Goal: Communication & Community: Answer question/provide support

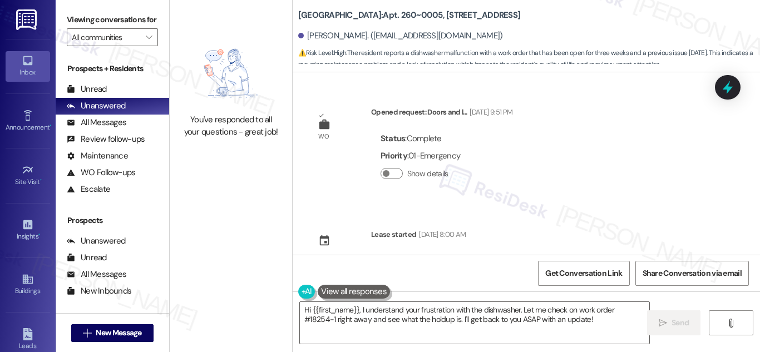
scroll to position [4868, 0]
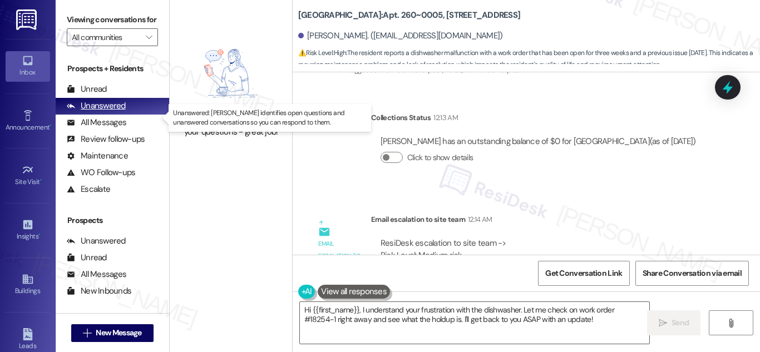
click at [114, 112] on div "Unanswered" at bounding box center [96, 106] width 59 height 12
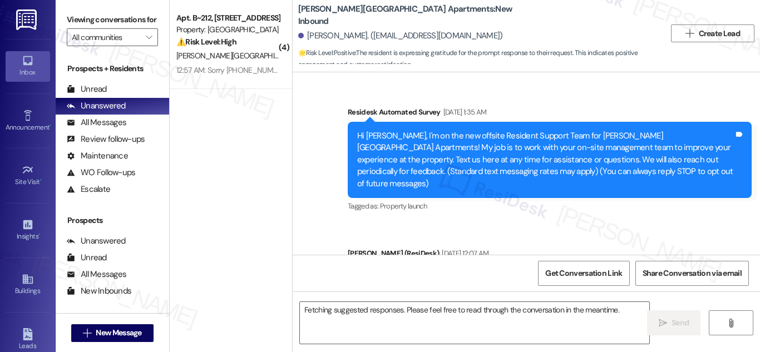
scroll to position [22851, 0]
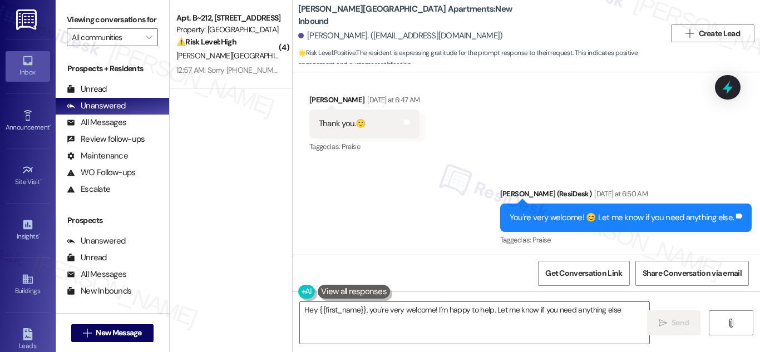
type textarea "Hey {{first_name}}, you're very welcome! I'm happy to help. Let me know if you …"
click at [609, 306] on div "Hi! Just letting you know that Work Order #9344 has been created." at bounding box center [614, 312] width 237 height 12
drag, startPoint x: 609, startPoint y: 121, endPoint x: 656, endPoint y: 117, distance: 46.3
click at [656, 306] on div "Hi! Just letting you know that Work Order #9344 has been created." at bounding box center [614, 312] width 237 height 12
copy div "Work Order #9344"
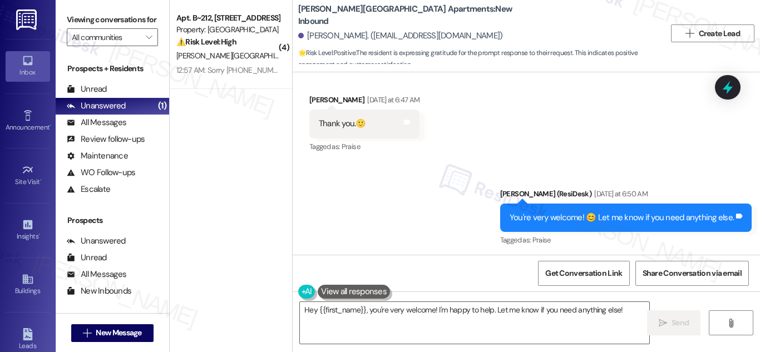
copy div "Work Order #9344"
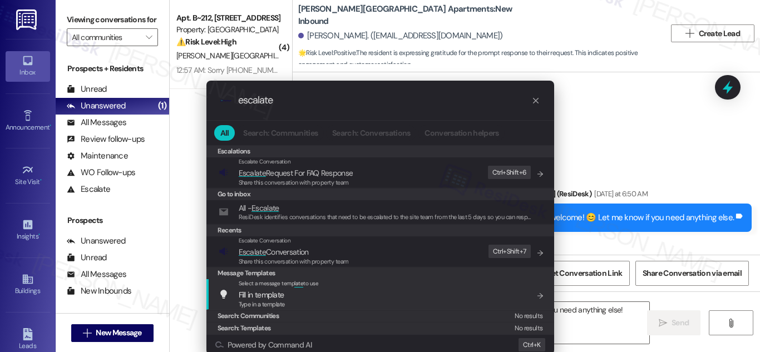
scroll to position [14, 0]
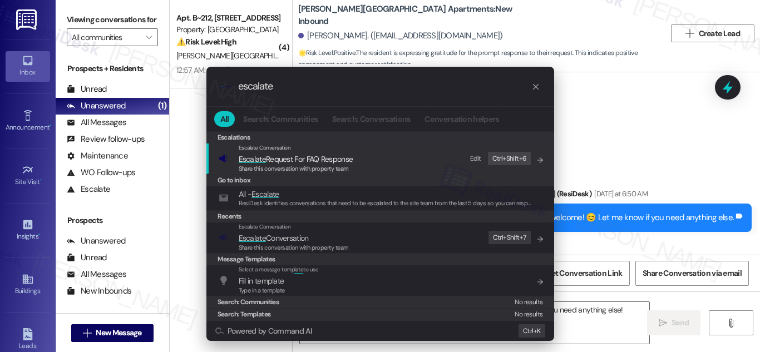
type input "escalate"
click at [295, 162] on span "Escalate Request For FAQ Response" at bounding box center [296, 159] width 115 height 10
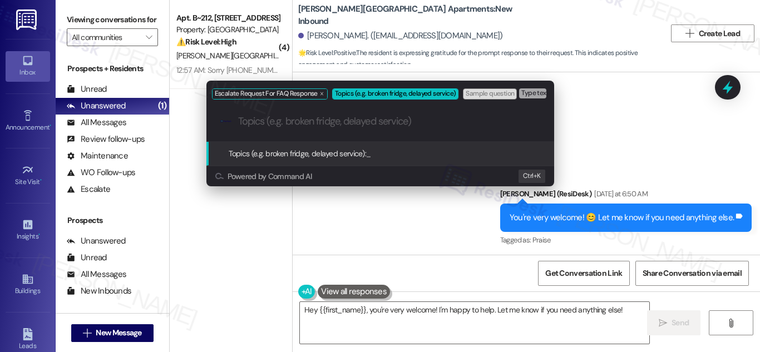
scroll to position [0, 0]
click at [656, 171] on div "Escalate Request For FAQ Response Topics (e.g. broken fridge, delayed service) …" at bounding box center [380, 176] width 760 height 352
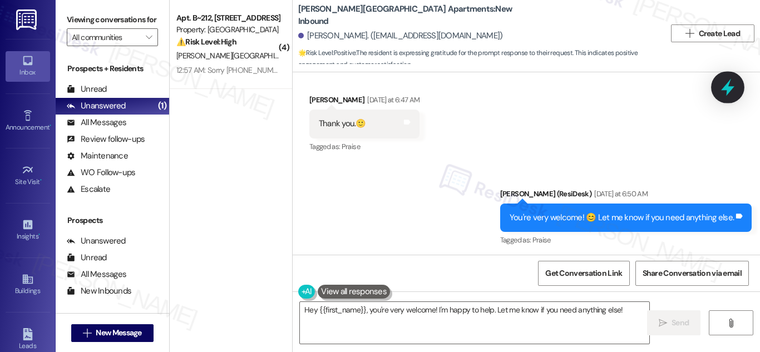
click at [724, 86] on icon at bounding box center [727, 87] width 19 height 19
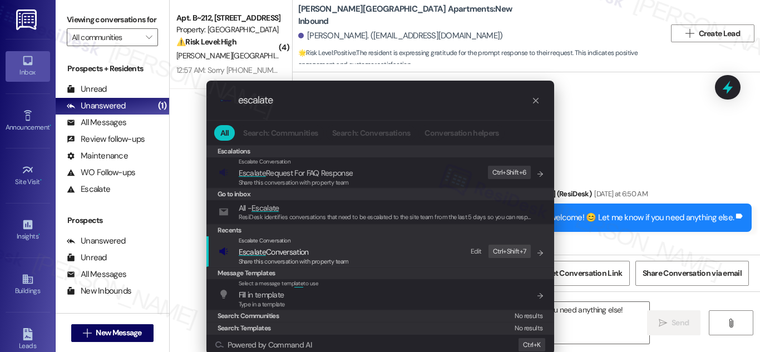
type input "escalate"
click at [265, 254] on span "Escalate Conversation" at bounding box center [274, 252] width 70 height 10
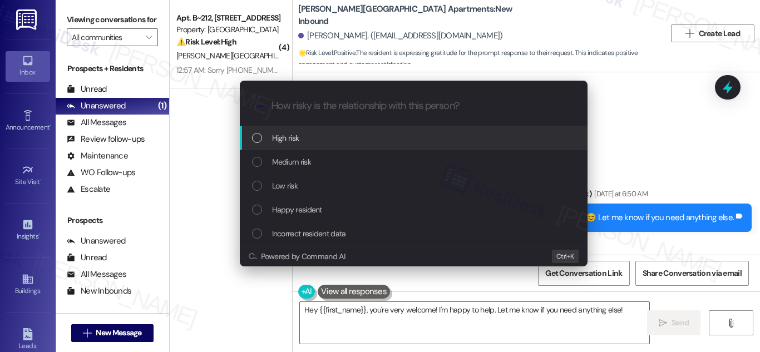
click at [672, 162] on div "Escalate Conversation How risky is the relationship with this person? Topics (e…" at bounding box center [380, 176] width 760 height 352
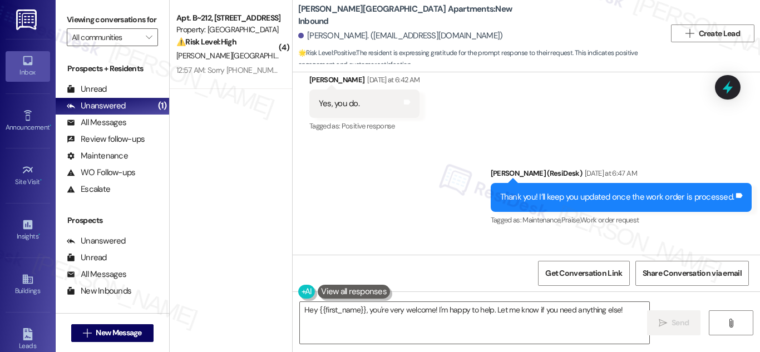
scroll to position [22851, 0]
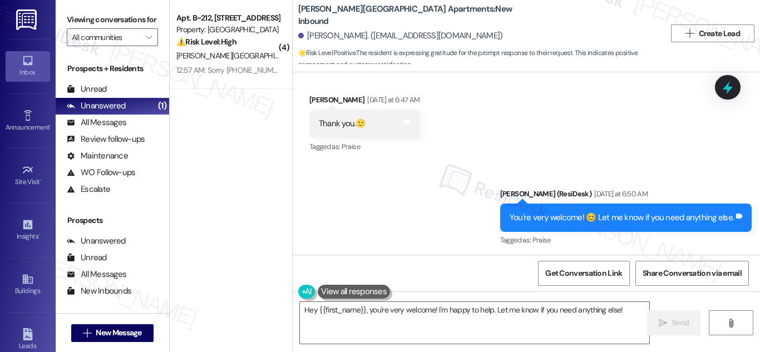
click at [721, 92] on icon at bounding box center [727, 87] width 19 height 19
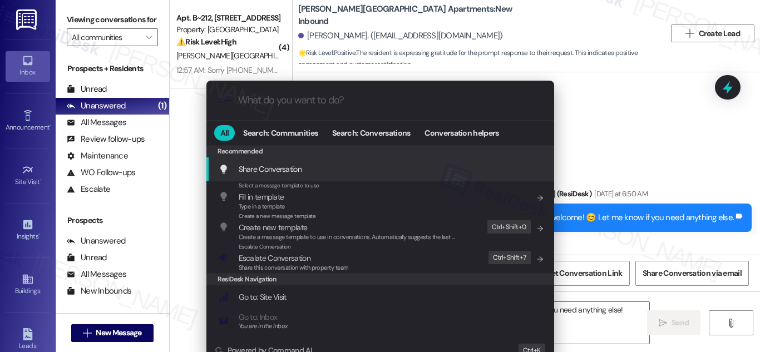
click at [358, 109] on div ".cls-1{fill:#0a055f;}.cls-2{fill:#0cc4c4;} resideskLogoBlueOrange" at bounding box center [380, 100] width 348 height 39
click at [312, 101] on input "What do you want to do?" at bounding box center [389, 101] width 302 height 12
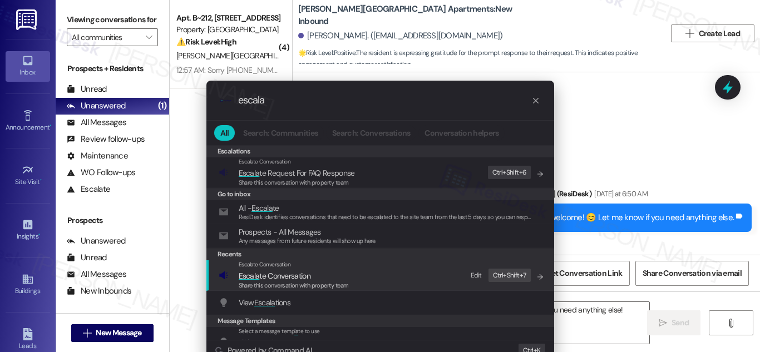
type input "escala"
click at [270, 277] on span "Escala te Conversation" at bounding box center [275, 276] width 72 height 10
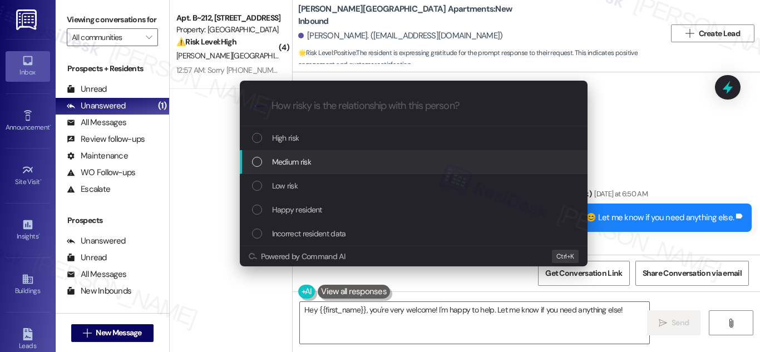
click at [258, 161] on div "List of options" at bounding box center [257, 162] width 10 height 10
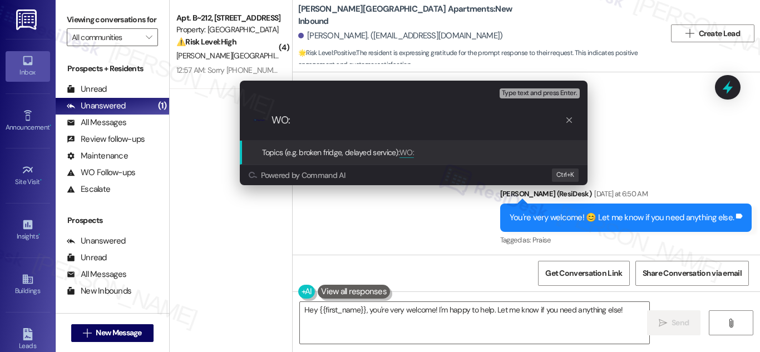
paste input "Work Order #9344"
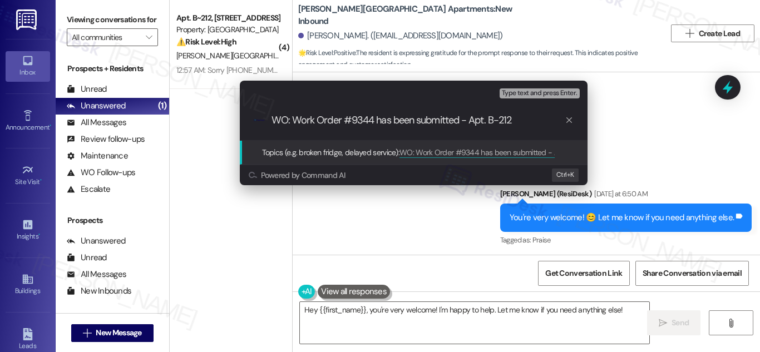
type input "WO: Work Order #9344 has been submitted - Apt. B-212"
click at [549, 96] on span "Type text and press Enter." at bounding box center [539, 94] width 75 height 8
click at [378, 148] on span "Topics (e.g. broken fridge, delayed service):" at bounding box center [331, 152] width 138 height 10
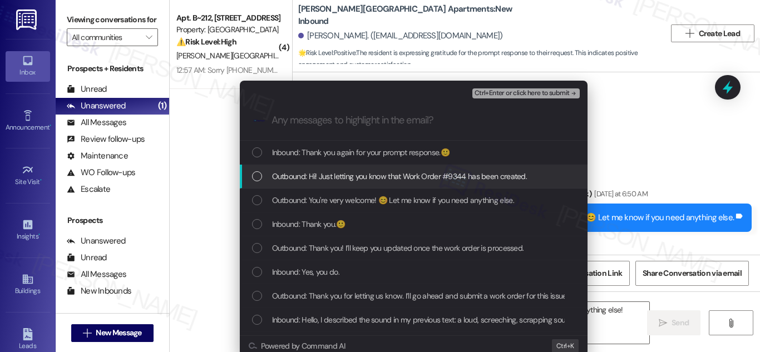
click at [256, 172] on div "List of options" at bounding box center [257, 176] width 10 height 10
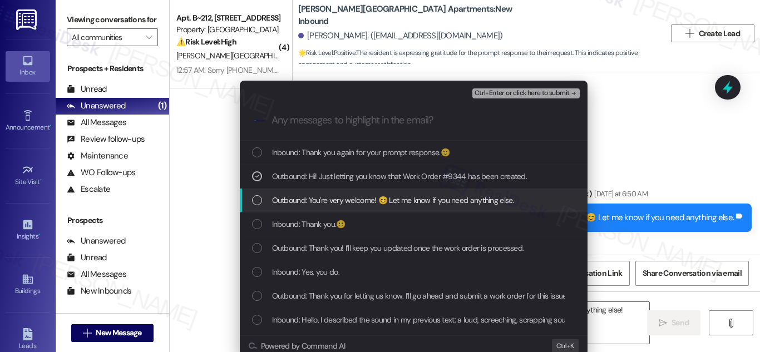
click at [254, 198] on div "List of options" at bounding box center [257, 200] width 10 height 10
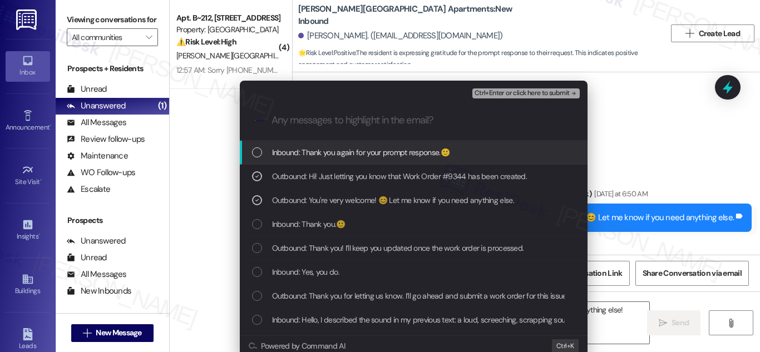
click at [254, 151] on div "List of options" at bounding box center [257, 152] width 10 height 10
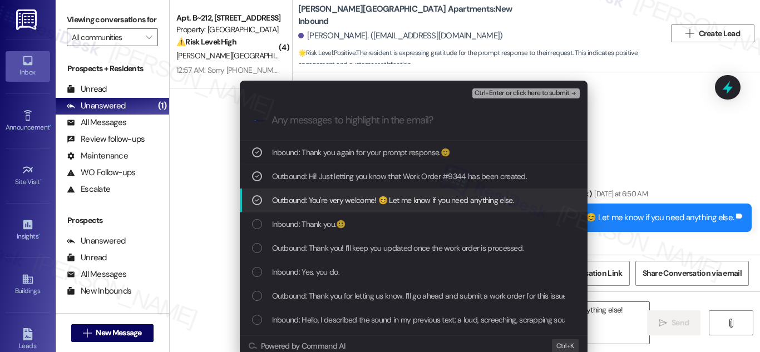
click at [253, 197] on icon "List of options" at bounding box center [257, 200] width 8 height 8
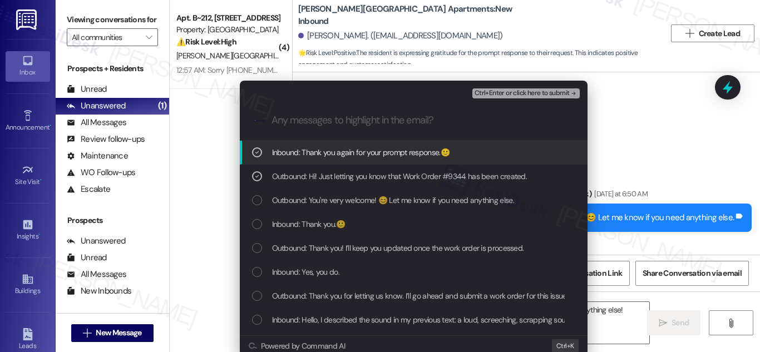
click at [256, 153] on icon "List of options" at bounding box center [257, 152] width 8 height 8
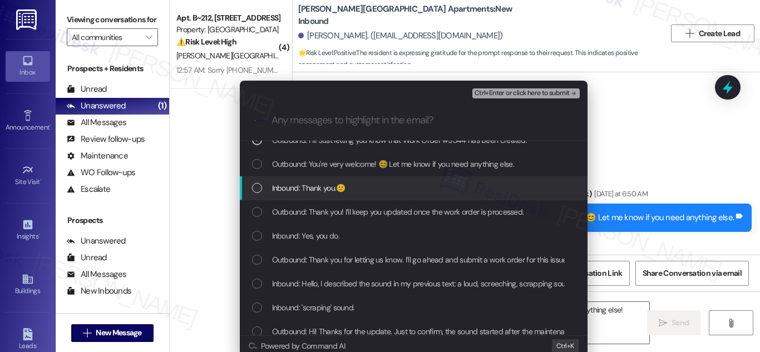
scroll to position [56, 0]
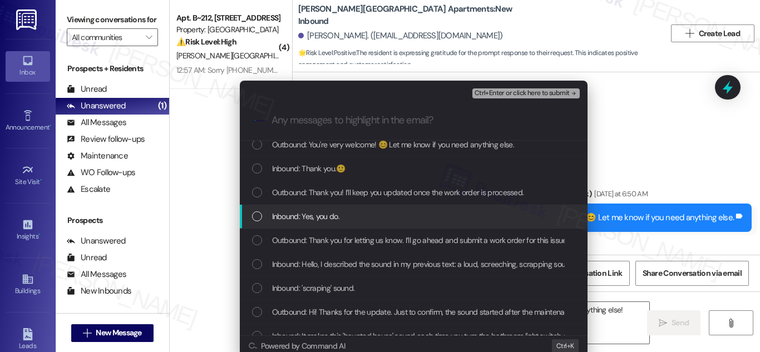
click at [257, 215] on div "List of options" at bounding box center [257, 216] width 10 height 10
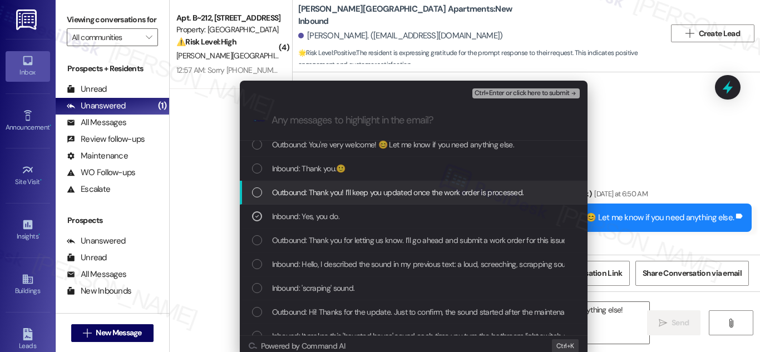
click at [254, 195] on div "List of options" at bounding box center [257, 192] width 10 height 10
click at [255, 193] on icon "List of options" at bounding box center [257, 192] width 4 height 3
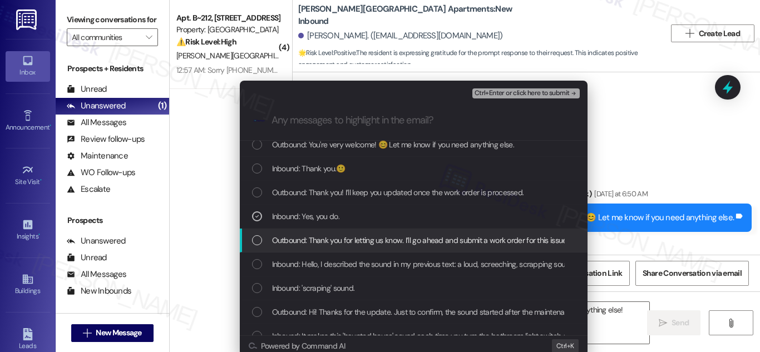
click at [252, 240] on div "List of options" at bounding box center [257, 240] width 10 height 10
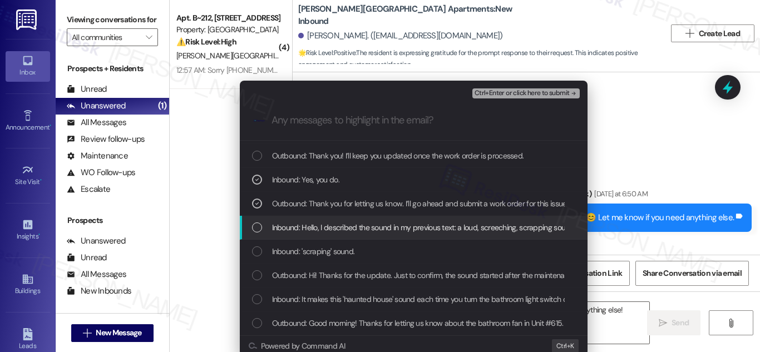
scroll to position [111, 0]
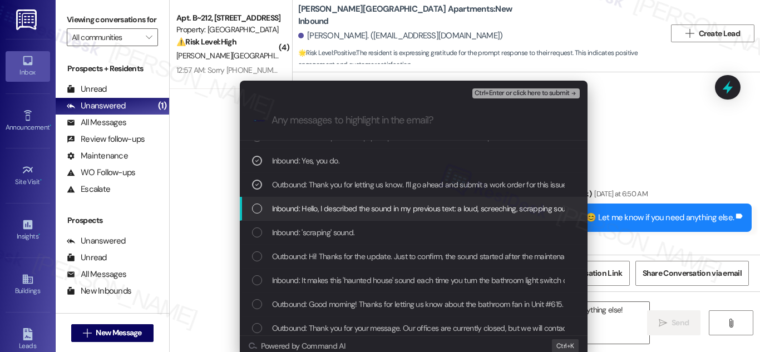
click at [255, 206] on div "List of options" at bounding box center [257, 208] width 10 height 10
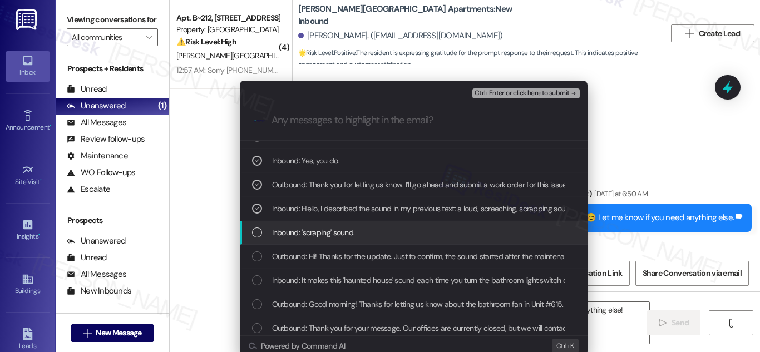
click at [252, 232] on div "List of options" at bounding box center [257, 232] width 10 height 10
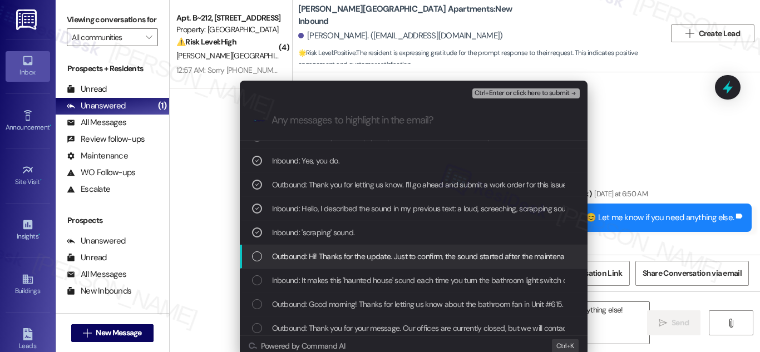
click at [256, 255] on div "List of options" at bounding box center [257, 256] width 10 height 10
click at [253, 253] on icon "List of options" at bounding box center [257, 256] width 8 height 8
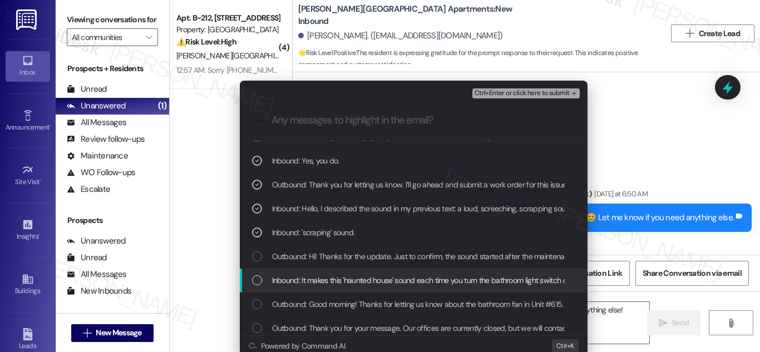
click at [256, 277] on div "List of options" at bounding box center [257, 280] width 10 height 10
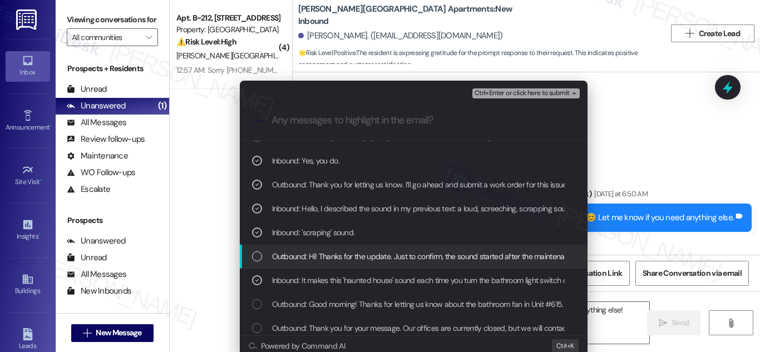
click at [257, 255] on div "List of options" at bounding box center [257, 256] width 10 height 10
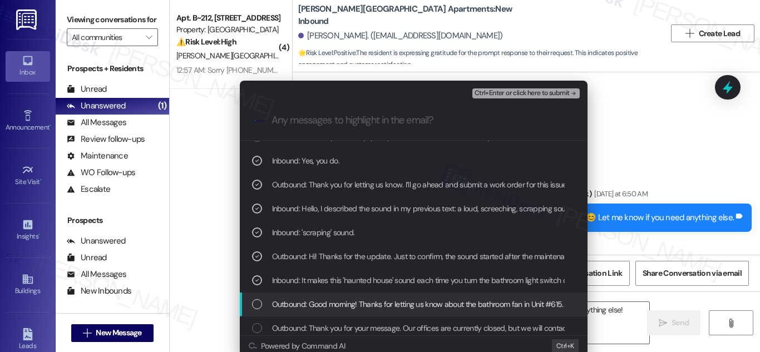
click at [255, 308] on div "List of options" at bounding box center [257, 304] width 10 height 10
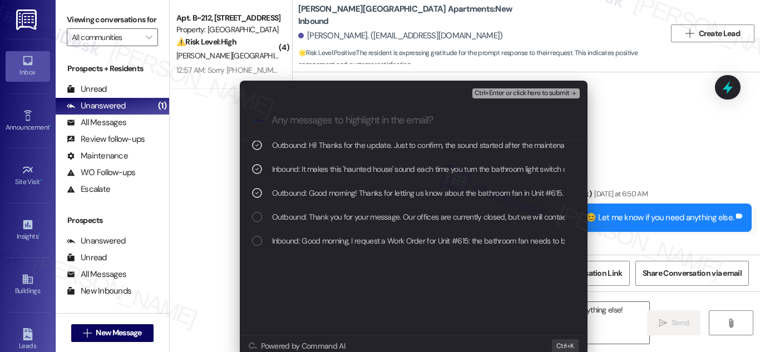
scroll to position [0, 0]
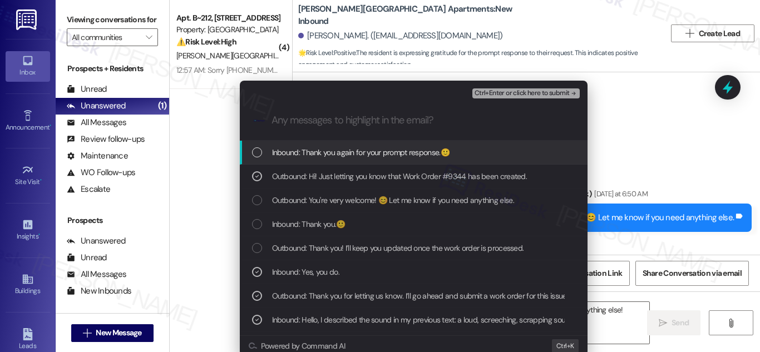
click at [524, 90] on span "Ctrl+Enter or click here to submit" at bounding box center [521, 94] width 95 height 8
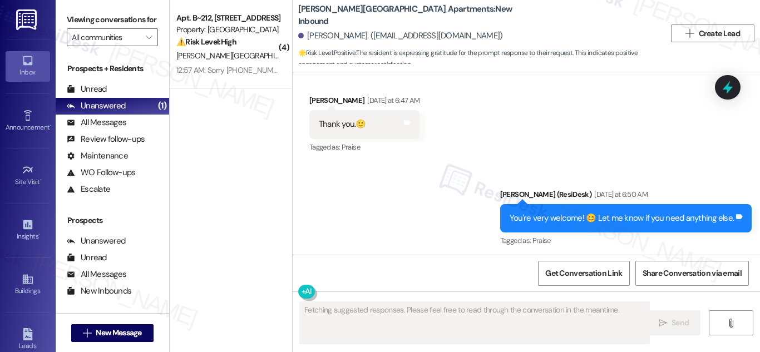
scroll to position [22851, 0]
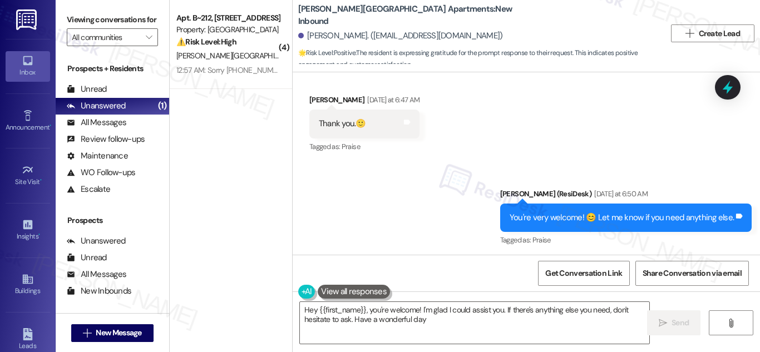
type textarea "Hey {{first_name}}, you're welcome! I'm glad I could assist you. If there's any…"
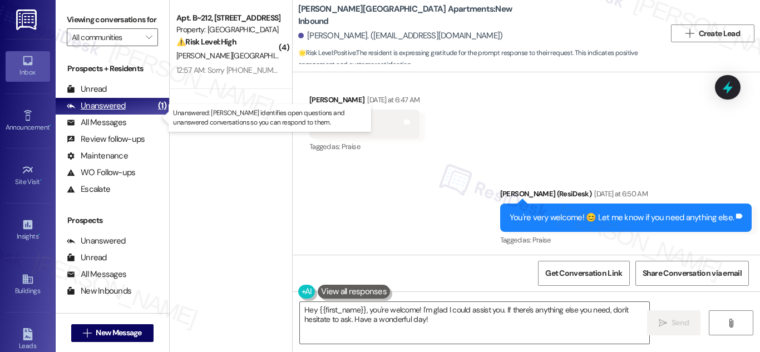
click at [114, 112] on div "Unanswered" at bounding box center [96, 106] width 59 height 12
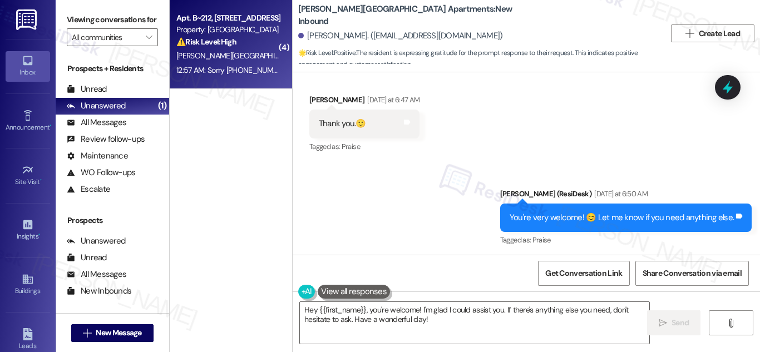
click at [206, 37] on strong "⚠️ Risk Level: High" at bounding box center [206, 42] width 60 height 10
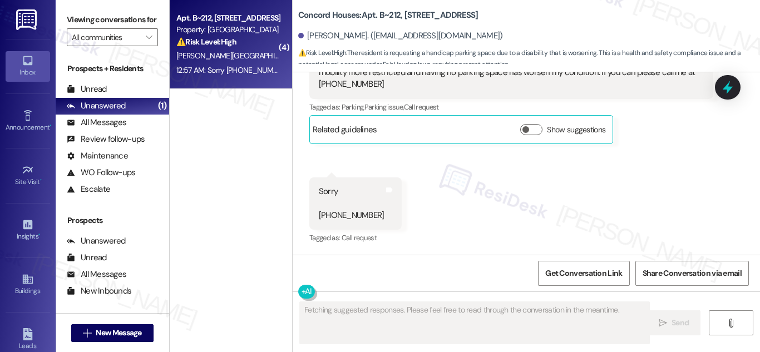
scroll to position [702, 0]
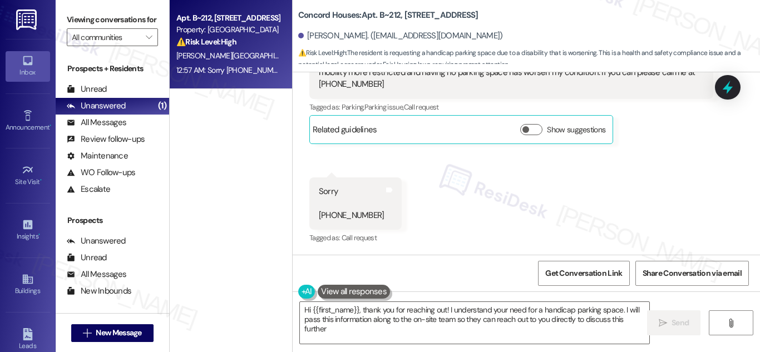
type textarea "Hi {{first_name}}, thank you for reaching out! I understand your need for a han…"
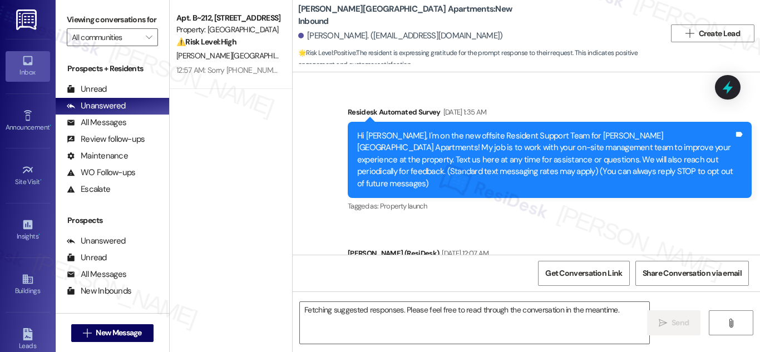
scroll to position [22988, 0]
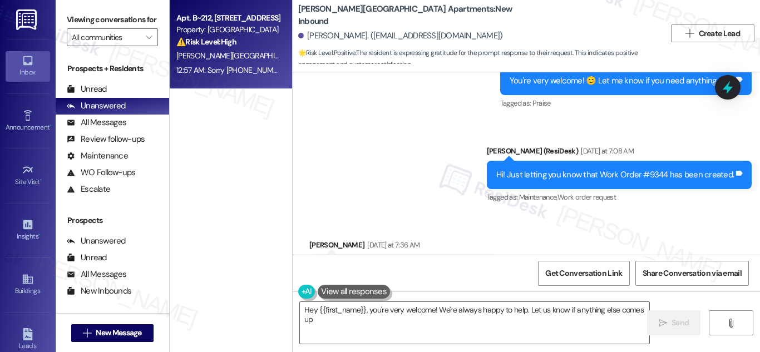
type textarea "Hey {{first_name}}, you're very welcome! We're always happy to help. Let us kno…"
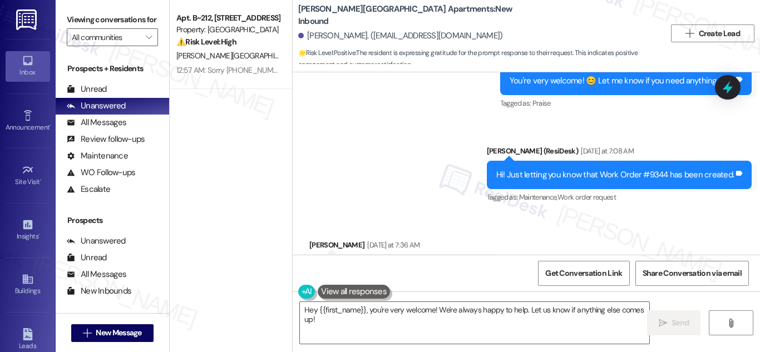
click at [724, 79] on icon at bounding box center [727, 87] width 19 height 19
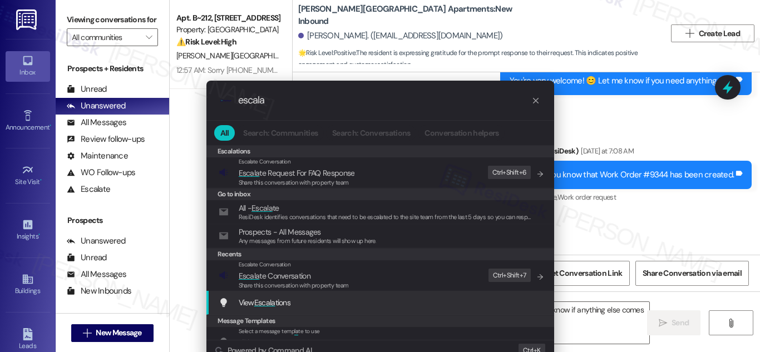
type input "escala"
click at [266, 298] on span "Escala" at bounding box center [264, 302] width 21 height 10
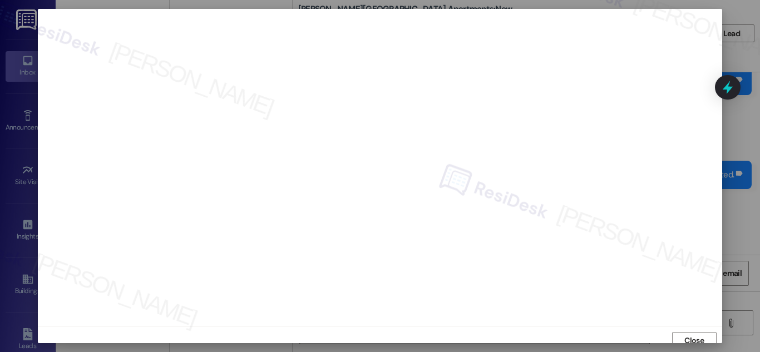
scroll to position [12, 0]
click at [690, 325] on span "Close" at bounding box center [693, 328] width 19 height 12
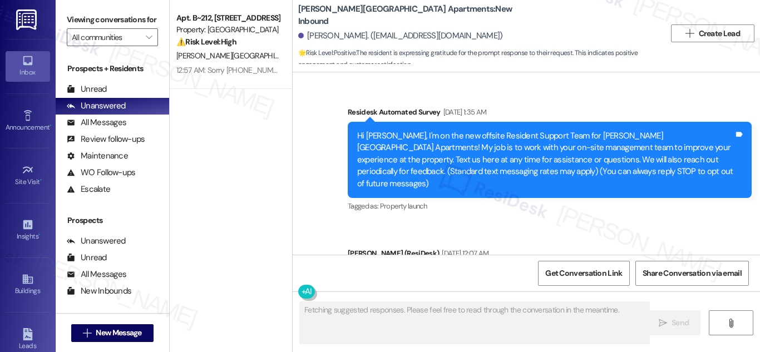
scroll to position [22988, 0]
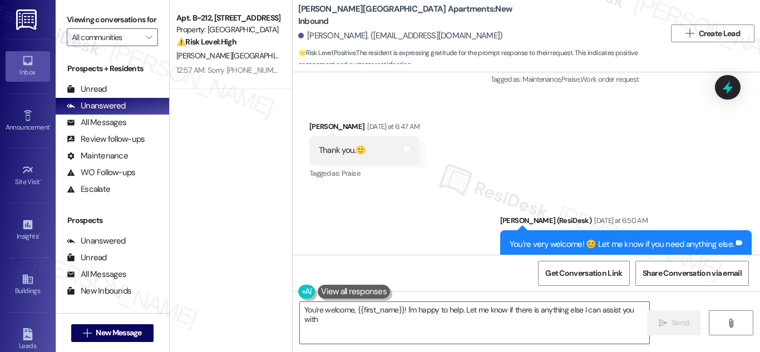
type textarea "You're welcome, {{first_name}}! I'm happy to help. Let me know if there is anyt…"
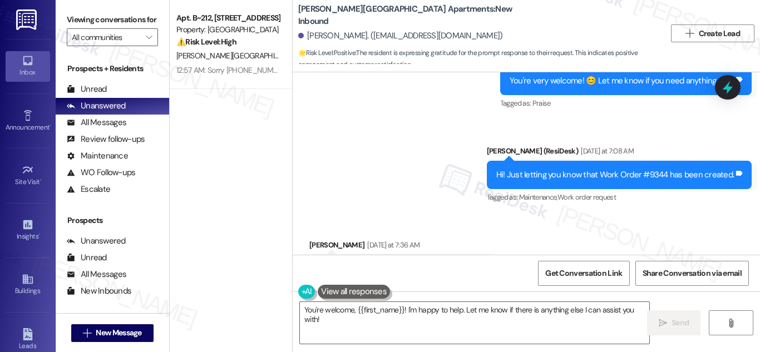
click at [245, 202] on div "Apt. B~212, 719 Tremont St Property: Concord Houses ⚠️ Risk Level: High The res…" at bounding box center [231, 136] width 122 height 273
click at [279, 203] on div "Apt. B~212, 719 Tremont St Property: Concord Houses ⚠️ Risk Level: High The res…" at bounding box center [231, 136] width 122 height 273
click at [106, 112] on div "Unanswered" at bounding box center [96, 106] width 59 height 12
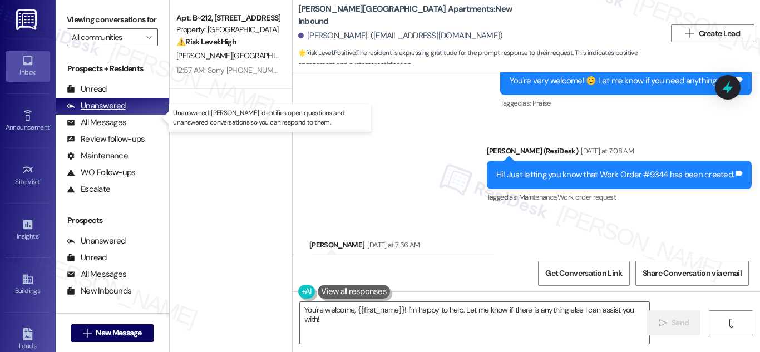
click at [111, 112] on div "Unanswered" at bounding box center [96, 106] width 59 height 12
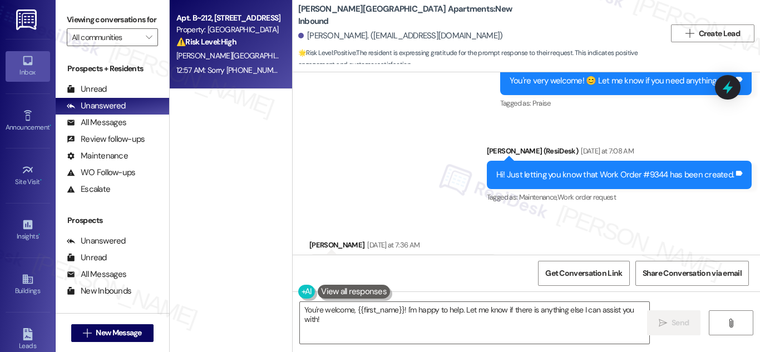
click at [188, 33] on div "Property: [GEOGRAPHIC_DATA]" at bounding box center [227, 30] width 103 height 12
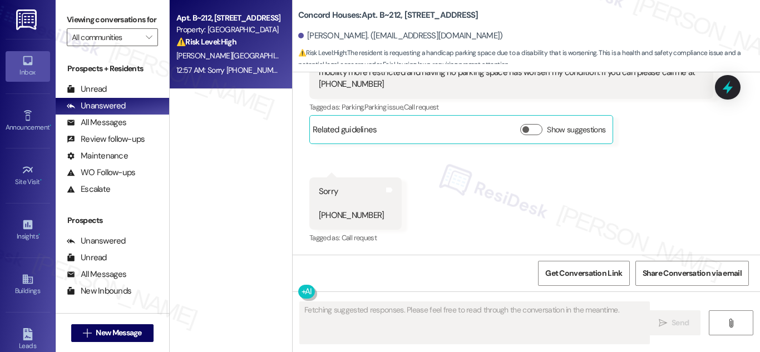
scroll to position [702, 0]
click at [264, 41] on div "⚠️ Risk Level: High The resident is requesting a handicap parking space due to …" at bounding box center [227, 42] width 103 height 12
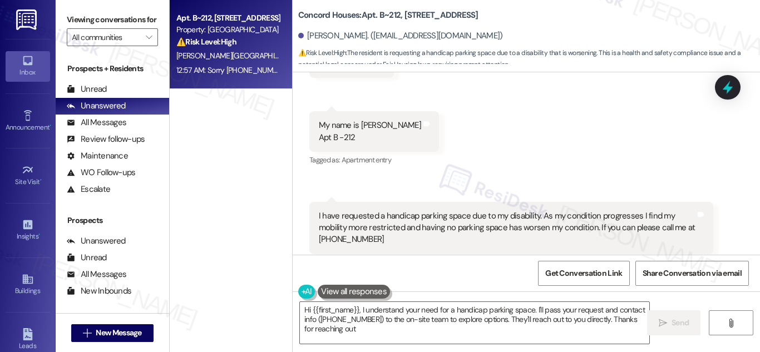
type textarea "Hi {{first_name}}, I understand your need for a handicap parking space. I'll pa…"
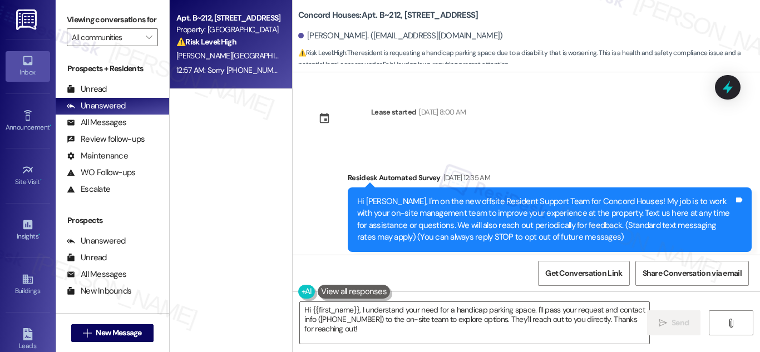
scroll to position [111, 0]
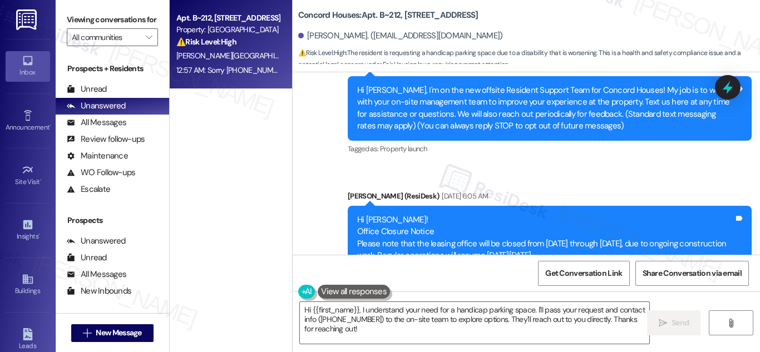
click at [224, 192] on div "Apt. B~212, 719 Tremont St Property: Concord Houses ⚠️ Risk Level: High The res…" at bounding box center [231, 136] width 122 height 273
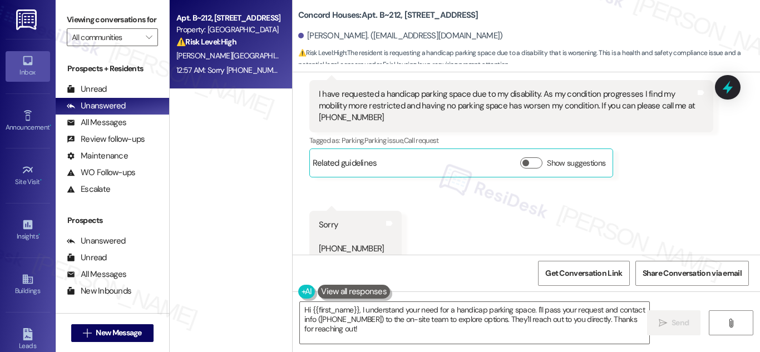
scroll to position [702, 0]
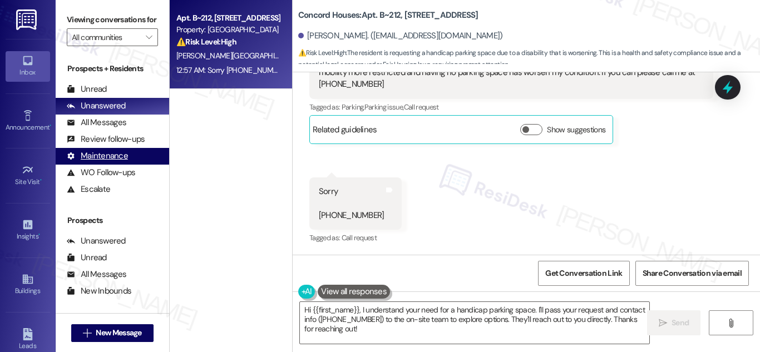
drag, startPoint x: 221, startPoint y: 247, endPoint x: 155, endPoint y: 170, distance: 101.7
click at [221, 245] on div "Apt. B~212, 719 Tremont St Property: Concord Houses ⚠️ Risk Level: High The res…" at bounding box center [231, 136] width 122 height 273
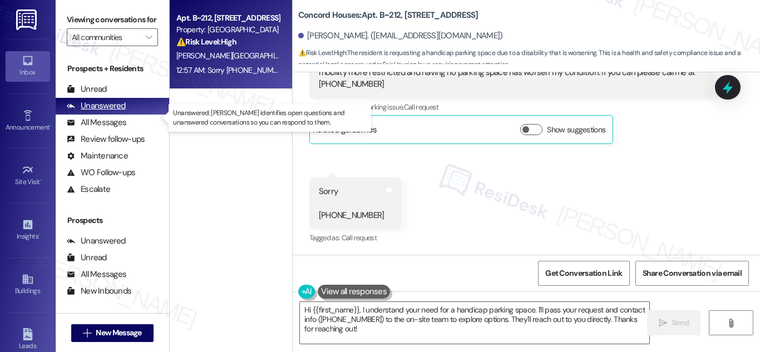
click at [112, 112] on div "Unanswered" at bounding box center [96, 106] width 59 height 12
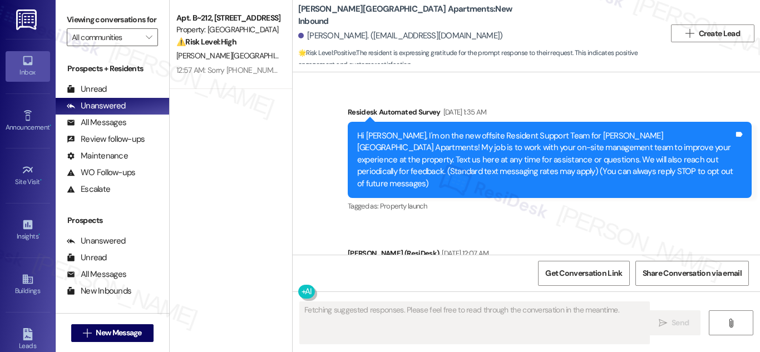
scroll to position [22988, 0]
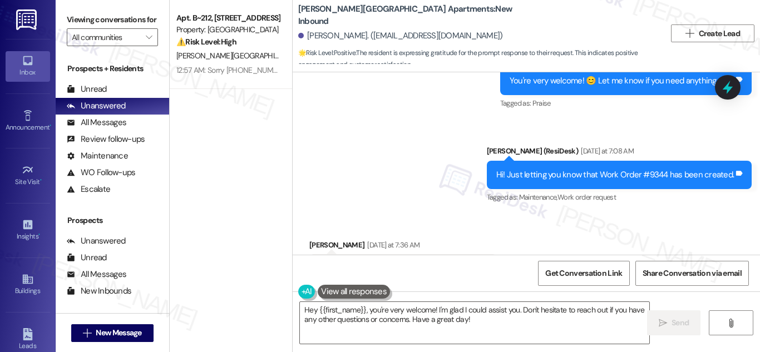
type textarea "Hey {{first_name}}, you're very welcome! I'm glad I could assist you. Don't hes…"
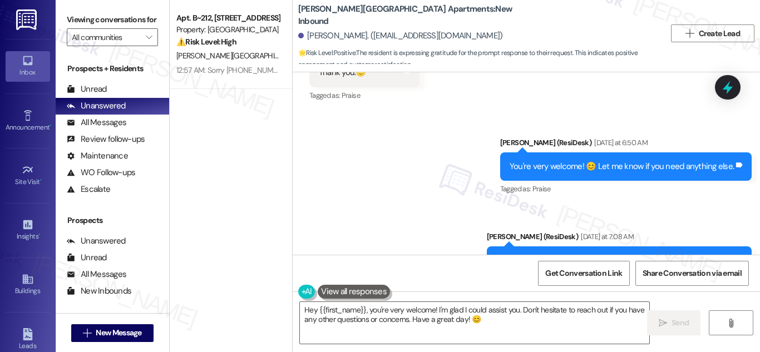
scroll to position [22821, 0]
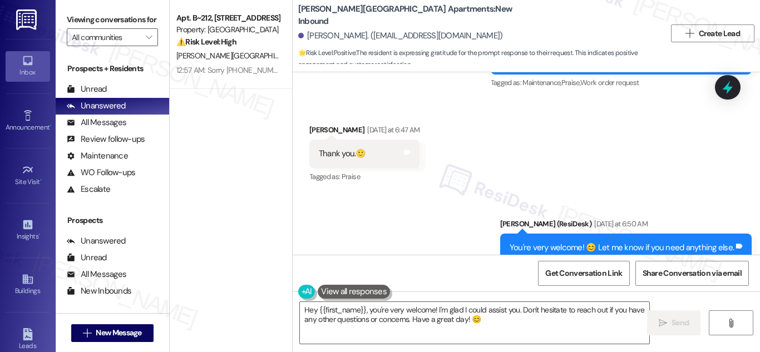
click at [387, 193] on div "Sent via SMS Sarah (ResiDesk) Yesterday at 6:50 AM You're very welcome! 😊 Let m…" at bounding box center [525, 287] width 467 height 188
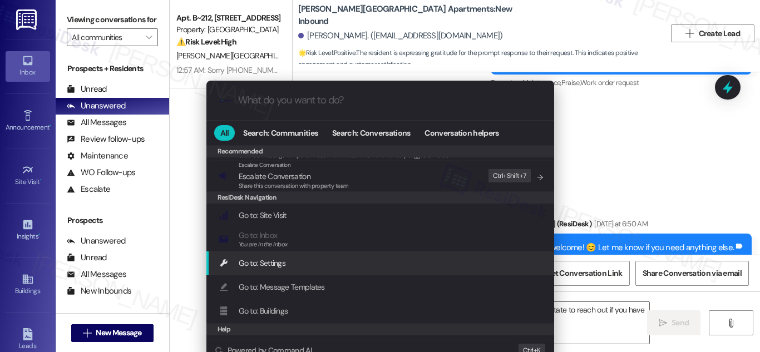
scroll to position [111, 0]
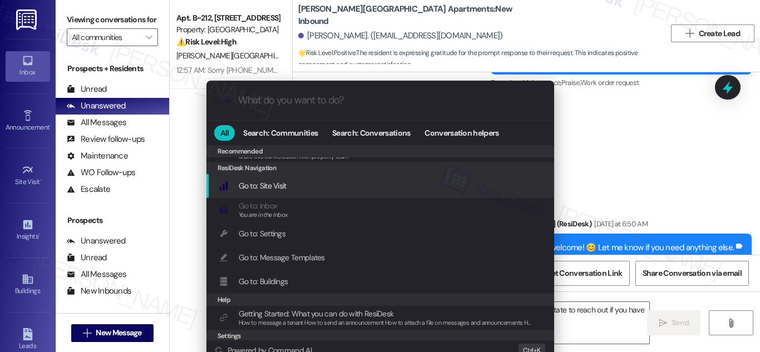
click at [276, 106] on input "What do you want to do?" at bounding box center [389, 101] width 302 height 12
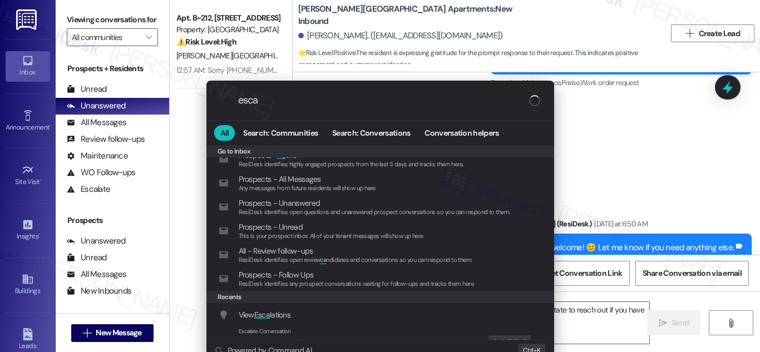
scroll to position [131, 0]
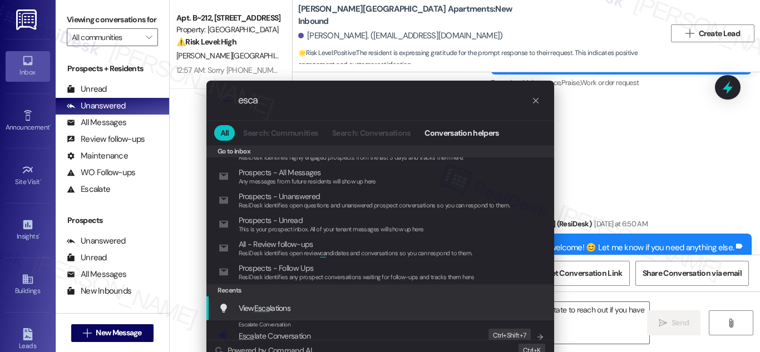
type input "esca"
click at [261, 304] on span "Esca" at bounding box center [262, 308] width 16 height 10
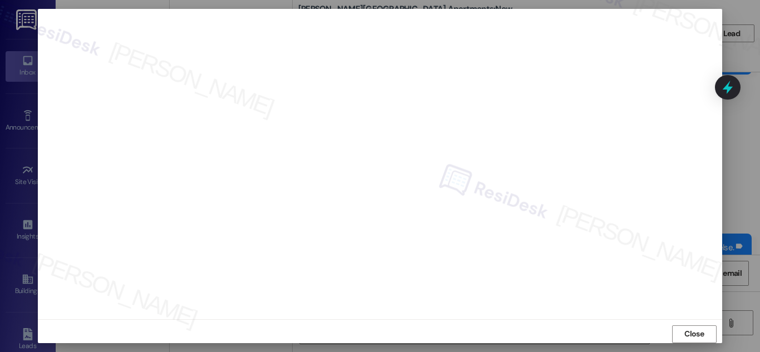
scroll to position [0, 0]
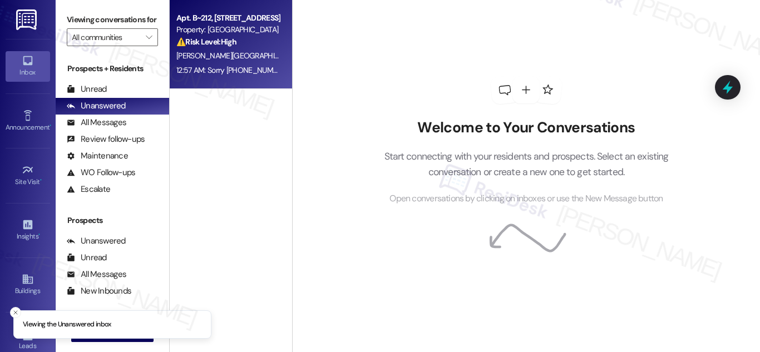
click at [217, 47] on div "⚠️ Risk Level: High The resident is requesting a handicap parking space due to …" at bounding box center [227, 42] width 103 height 12
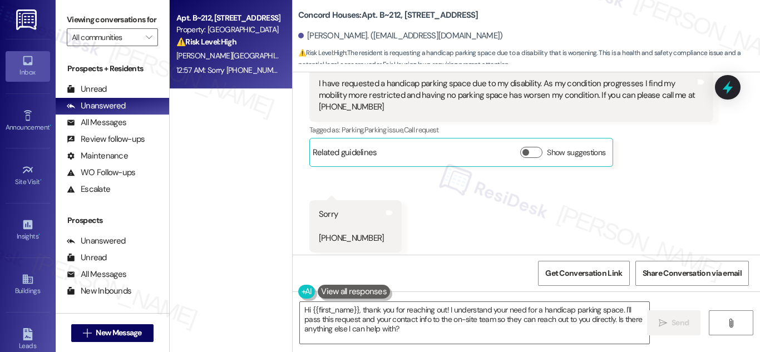
scroll to position [612, 0]
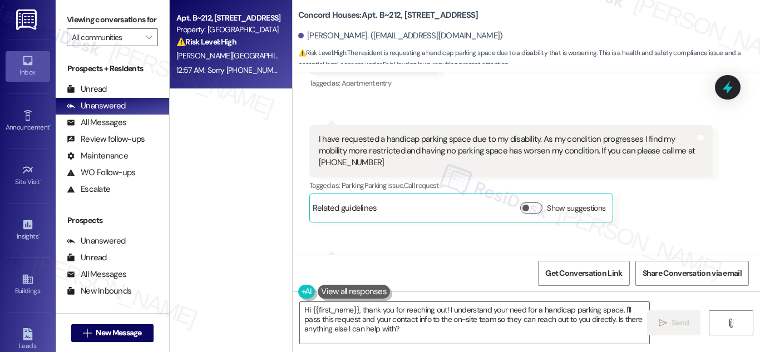
click at [439, 153] on div "I have requested a handicap parking space due to my disability. As my condition…" at bounding box center [507, 151] width 376 height 36
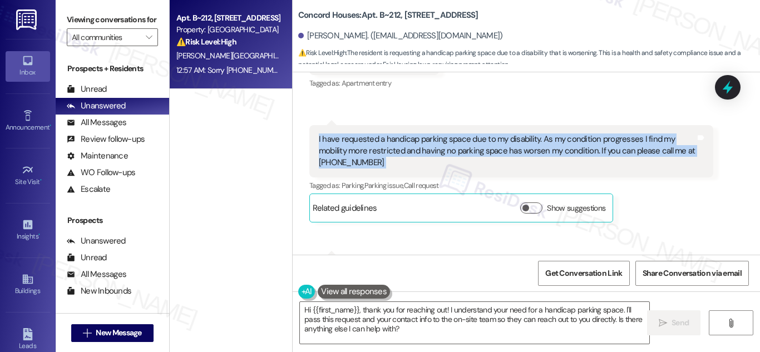
click at [439, 153] on div "I have requested a handicap parking space due to my disability. As my condition…" at bounding box center [507, 151] width 376 height 36
copy div "I have requested a handicap parking space due to my disability. As my condition…"
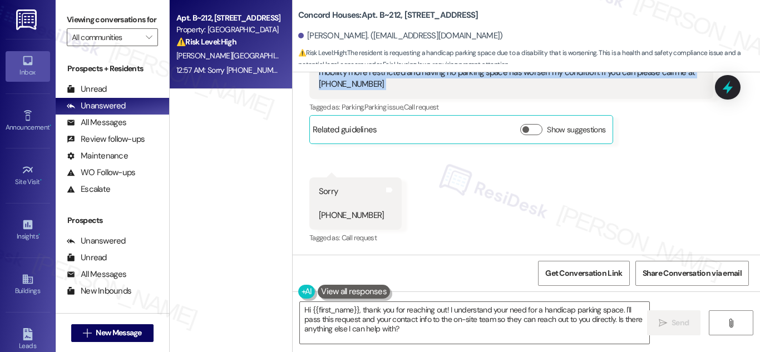
scroll to position [702, 0]
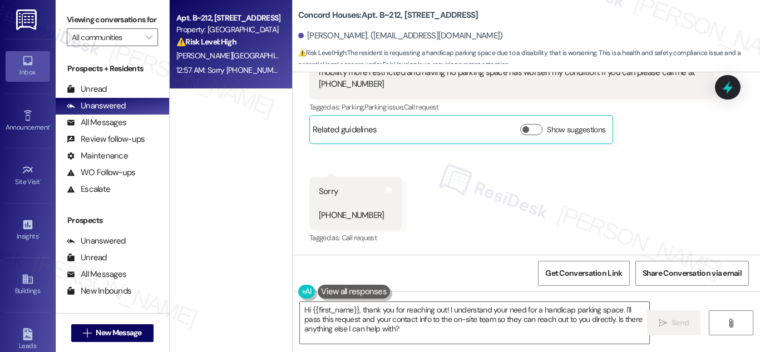
click at [329, 215] on div "Sorry [PHONE_NUMBER]" at bounding box center [352, 204] width 66 height 36
copy div "[PHONE_NUMBER] Tags and notes"
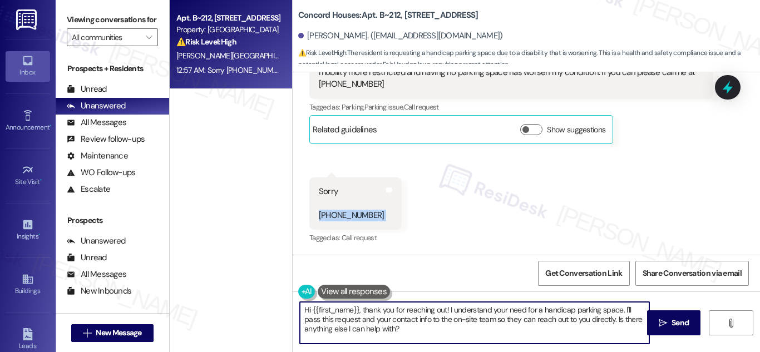
click at [445, 330] on textarea "Hi {{first_name}}, thank you for reaching out! I understand your need for a han…" at bounding box center [474, 323] width 349 height 42
paste textarea "thank you for letting me know about your request. I’m truly sorry to hear how t…"
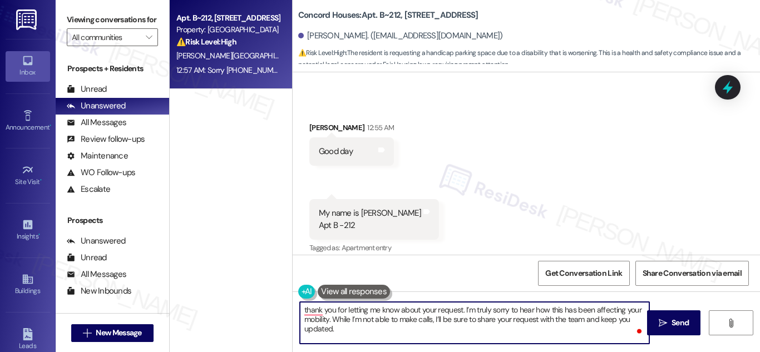
scroll to position [424, 0]
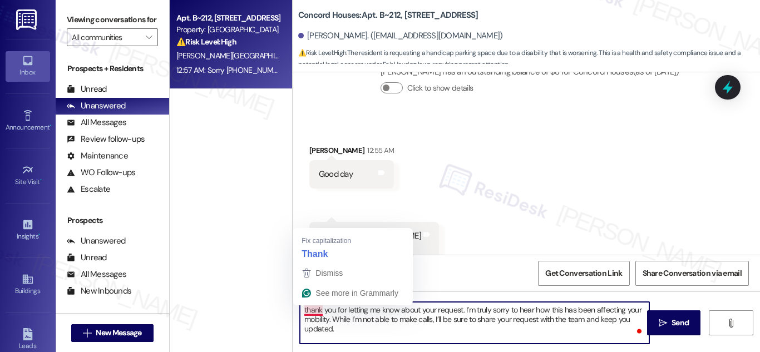
click at [302, 311] on textarea "thank you for letting me know about your request. I’m truly sorry to hear how t…" at bounding box center [474, 323] width 349 height 42
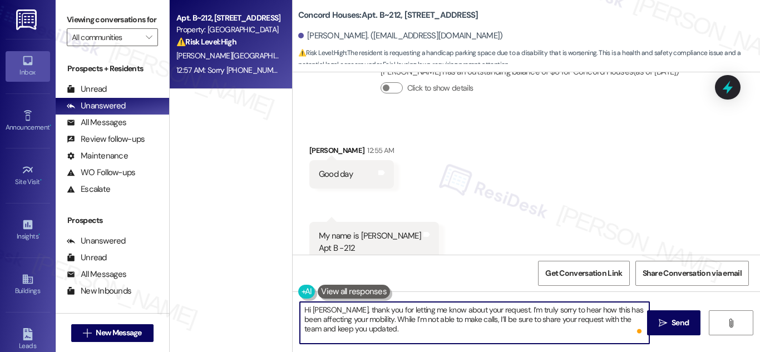
click at [420, 329] on textarea "Hi [PERSON_NAME], thank you for letting me know about your request. I’m truly s…" at bounding box center [474, 323] width 349 height 42
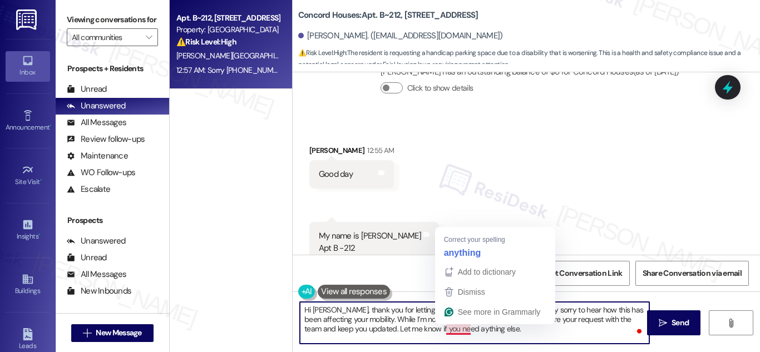
click at [456, 333] on textarea "Hi Yaly, thank you for letting me know about your request. I’m truly sorry to h…" at bounding box center [474, 323] width 349 height 42
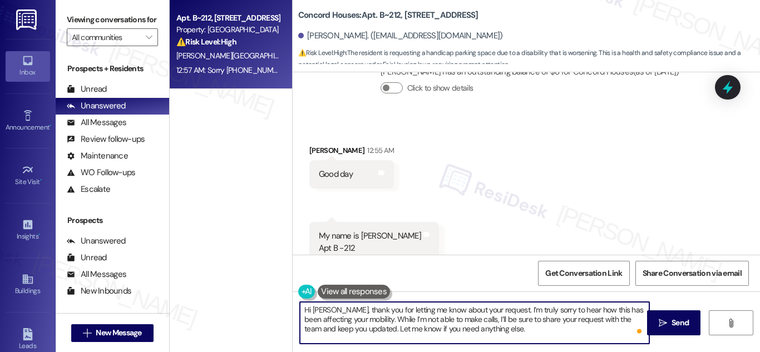
click at [552, 334] on textarea "Hi Yaly, thank you for letting me know about your request. I’m truly sorry to h…" at bounding box center [474, 323] width 349 height 42
type textarea "Hi Yaly, thank you for letting me know about your request. I’m truly sorry to h…"
click at [680, 319] on span "Send" at bounding box center [679, 323] width 17 height 12
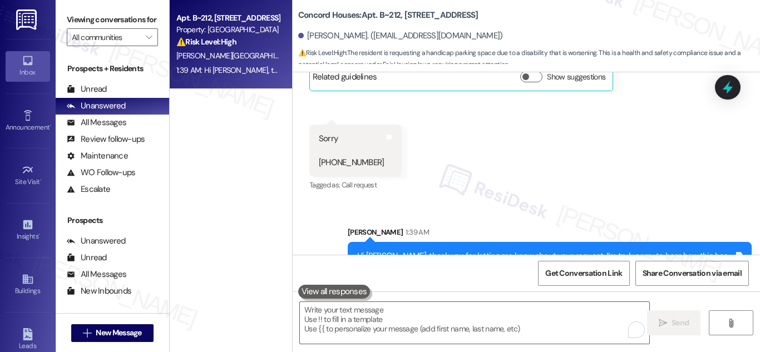
scroll to position [803, 0]
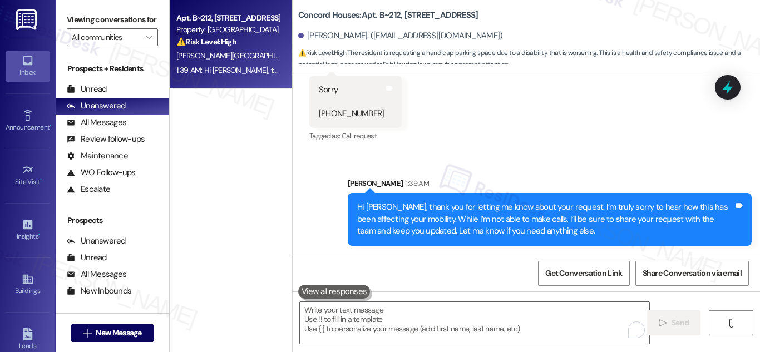
click at [632, 163] on div "Sent via SMS Sarah 1:39 AM Hi Yaly, thank you for letting me know about your re…" at bounding box center [525, 202] width 467 height 101
click at [724, 90] on icon at bounding box center [727, 87] width 13 height 17
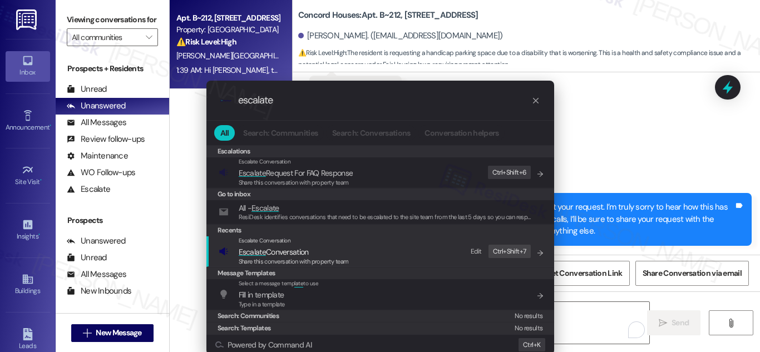
type input "escalate"
click at [266, 255] on span "Escalate Conversation" at bounding box center [274, 252] width 70 height 10
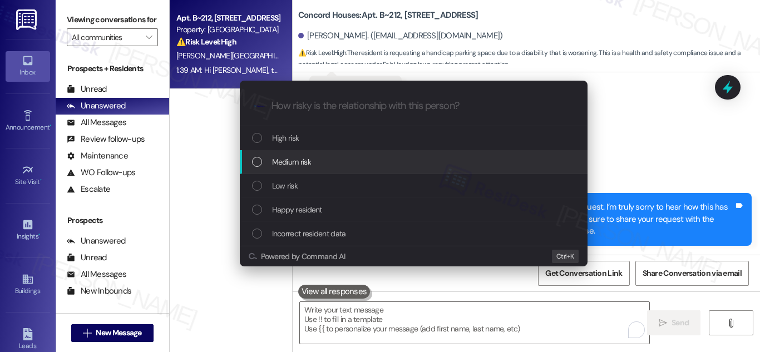
click at [263, 163] on div "Medium risk" at bounding box center [414, 162] width 325 height 12
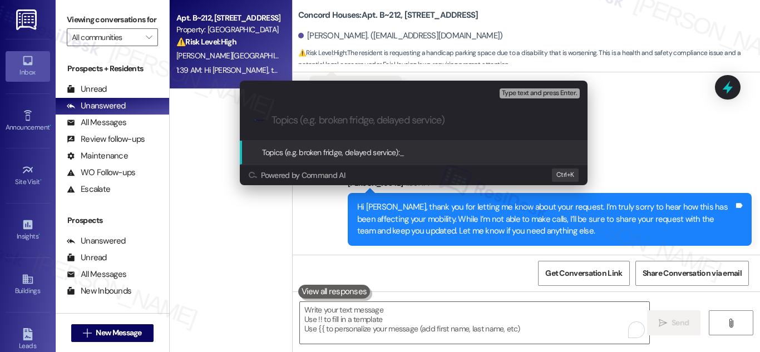
click at [358, 119] on input "Topics (e.g. broken fridge, delayed service)" at bounding box center [422, 121] width 302 height 12
paste input "Resident Concern – Mobility & Parking Access"
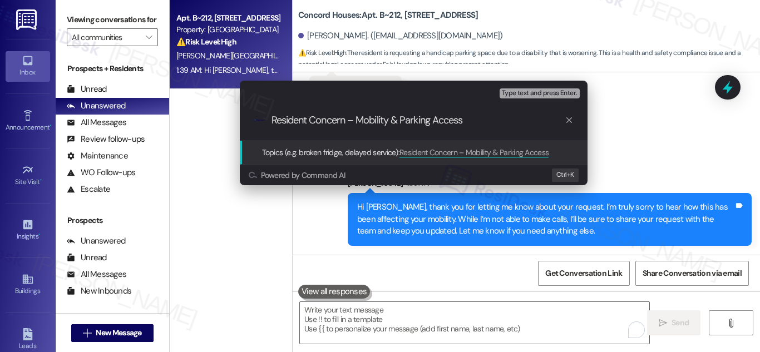
type input "Resident Concern – Mobility & Parking Access"
click at [338, 150] on span "Topics (e.g. broken fridge, delayed service):" at bounding box center [331, 152] width 138 height 10
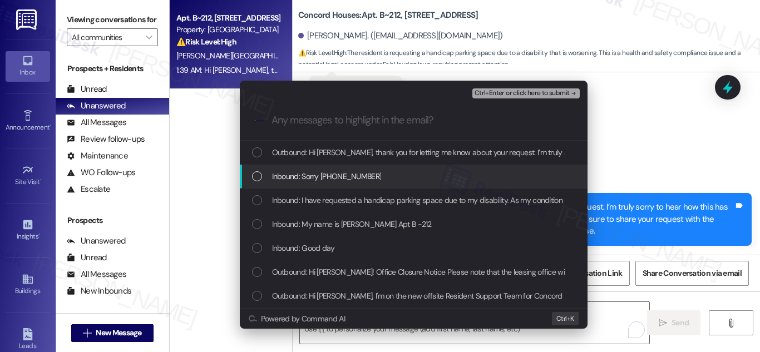
click at [253, 173] on div "List of options" at bounding box center [257, 176] width 10 height 10
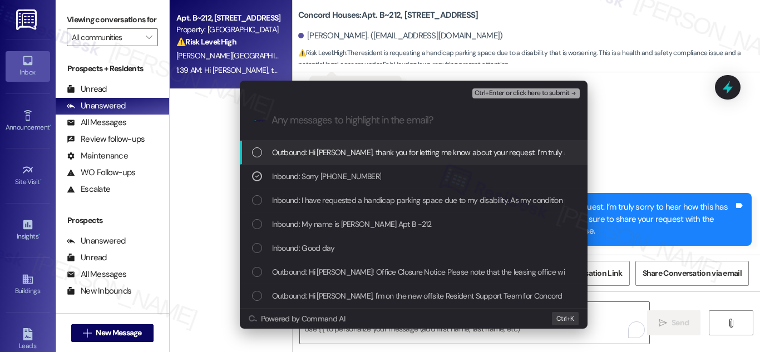
click at [315, 121] on input "Any messages to highlight in the email?" at bounding box center [422, 121] width 302 height 12
click at [256, 151] on div "List of options" at bounding box center [257, 152] width 10 height 10
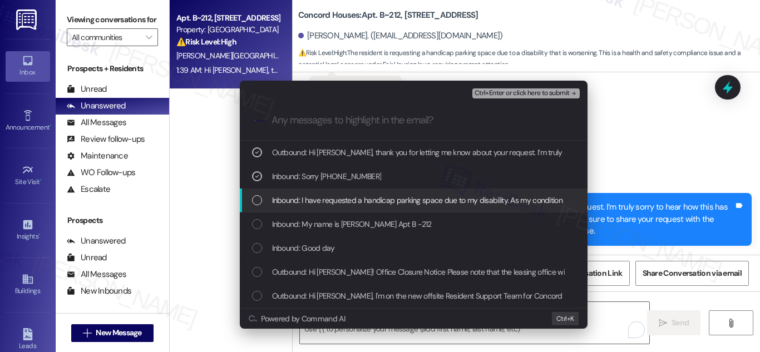
click at [259, 198] on div "List of options" at bounding box center [257, 200] width 10 height 10
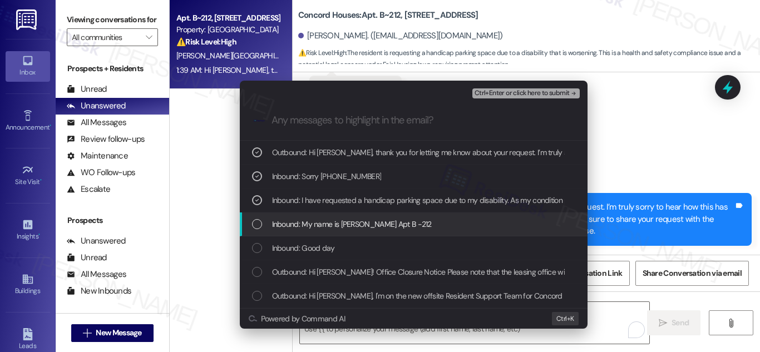
click at [254, 222] on div "List of options" at bounding box center [257, 224] width 10 height 10
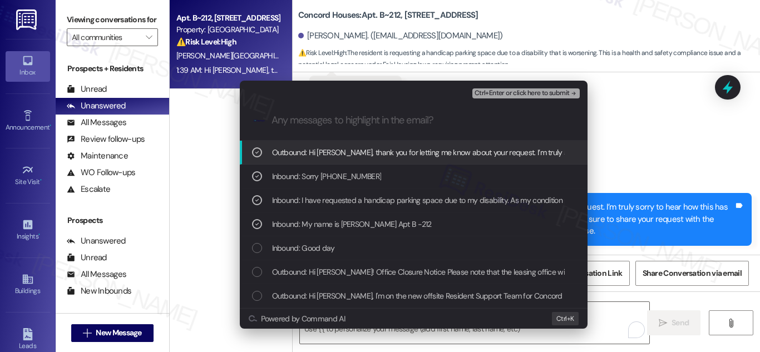
click at [527, 90] on span "Ctrl+Enter or click here to submit" at bounding box center [521, 94] width 95 height 8
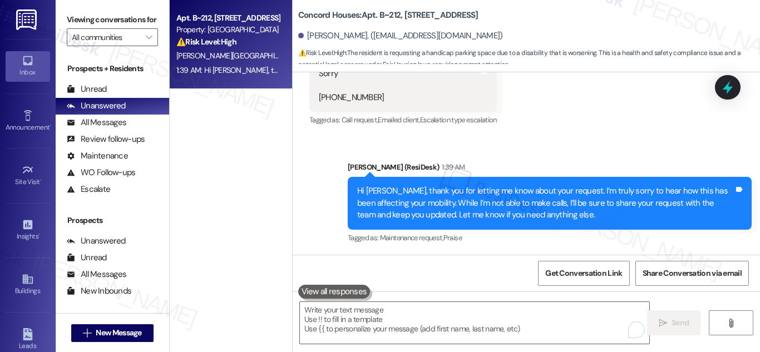
scroll to position [820, 0]
click at [117, 112] on div "Unanswered" at bounding box center [96, 106] width 59 height 12
click at [219, 34] on div "Property: Concord Houses" at bounding box center [227, 30] width 103 height 12
click at [210, 11] on div "Apt. B~212, 719 Tremont St Property: Concord Houses ⚠️ Risk Level: High The res…" at bounding box center [227, 30] width 105 height 38
click at [237, 143] on div "Apt. B~212, 719 Tremont St Property: Concord Houses ⚠️ Risk Level: High The res…" at bounding box center [231, 136] width 122 height 273
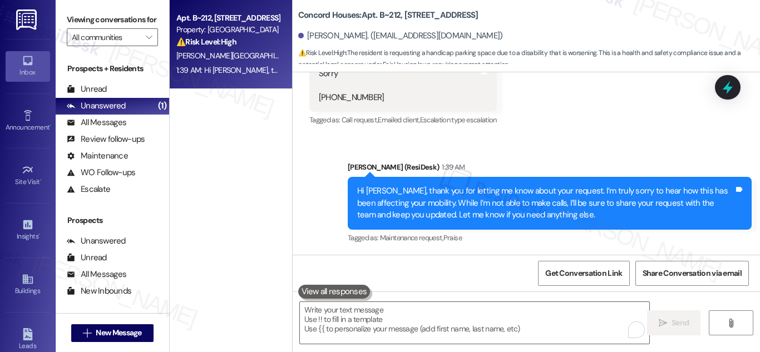
click at [235, 37] on strong "⚠️ Risk Level: High" at bounding box center [206, 42] width 60 height 10
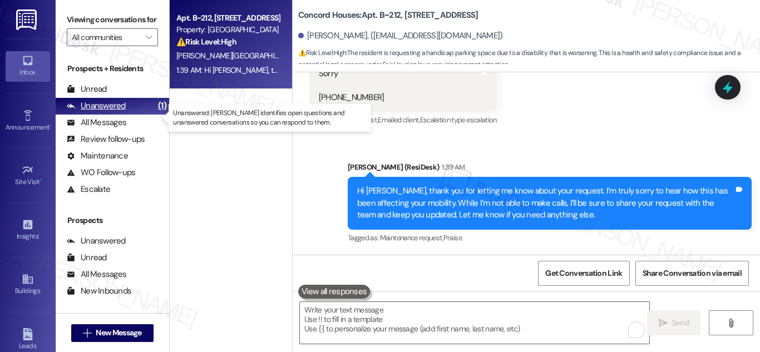
click at [96, 112] on div "Unanswered" at bounding box center [96, 106] width 59 height 12
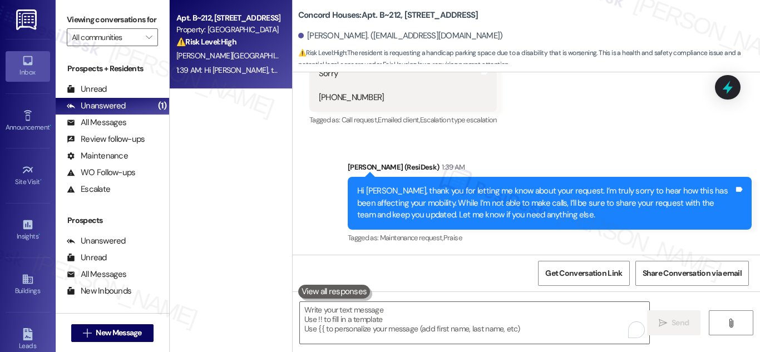
click at [228, 46] on strong "⚠️ Risk Level: High" at bounding box center [206, 42] width 60 height 10
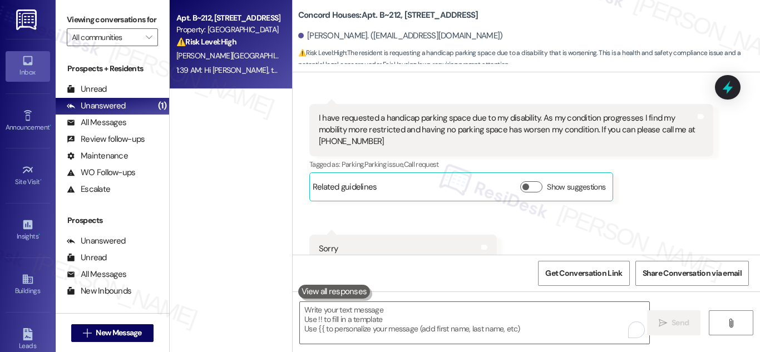
scroll to position [597, 0]
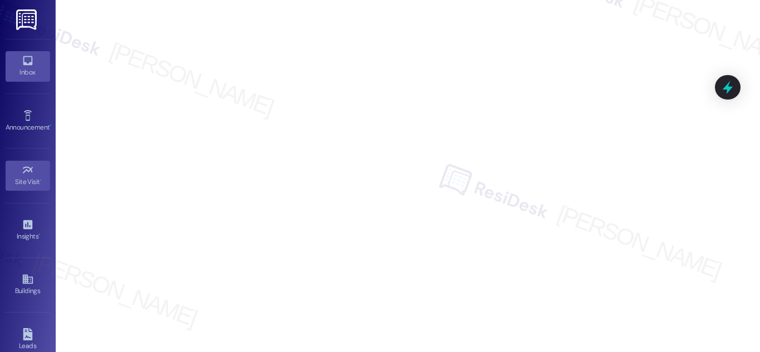
click at [31, 56] on icon at bounding box center [28, 60] width 12 height 12
